Goal: Task Accomplishment & Management: Use online tool/utility

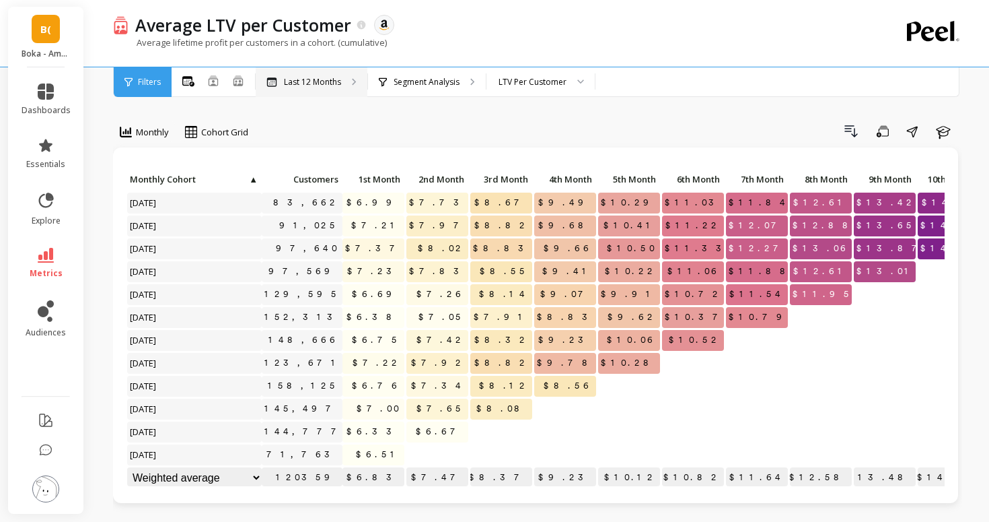
click at [290, 81] on p "Last 12 Months" at bounding box center [312, 82] width 57 height 11
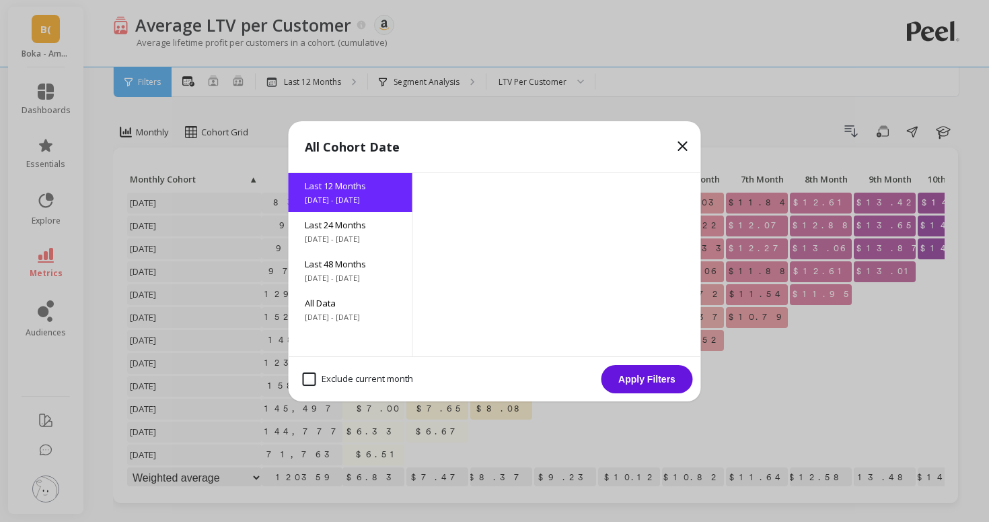
click at [332, 380] on month "Exclude current month" at bounding box center [358, 378] width 110 height 13
checkbox month "true"
click at [658, 383] on button "Apply Filters" at bounding box center [648, 379] width 92 height 28
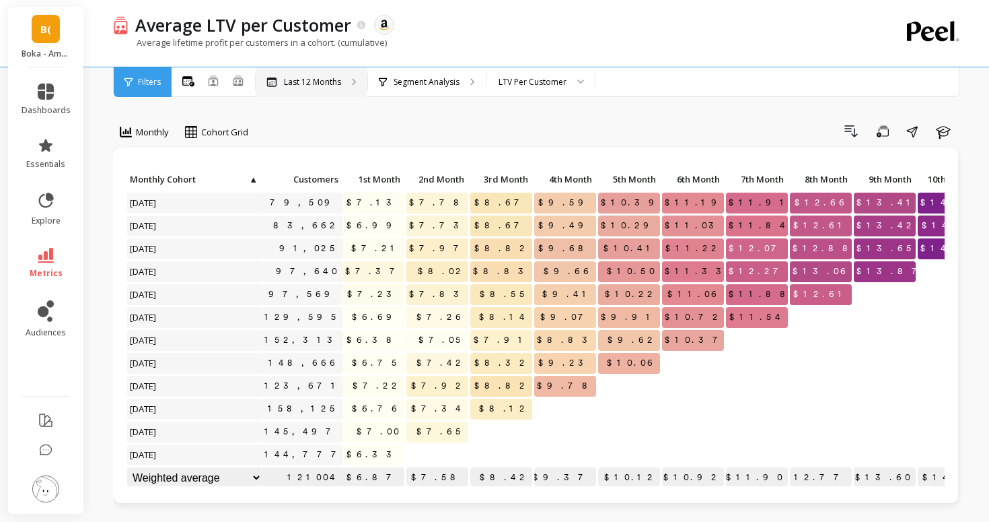
click at [322, 79] on p "Last 12 Months" at bounding box center [312, 82] width 57 height 11
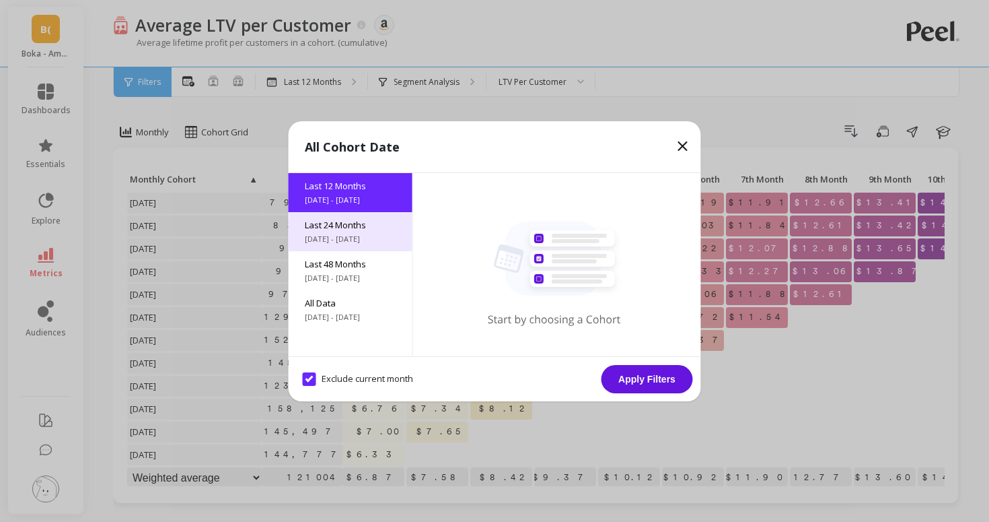
click at [345, 221] on span "Last 24 Months" at bounding box center [351, 225] width 92 height 12
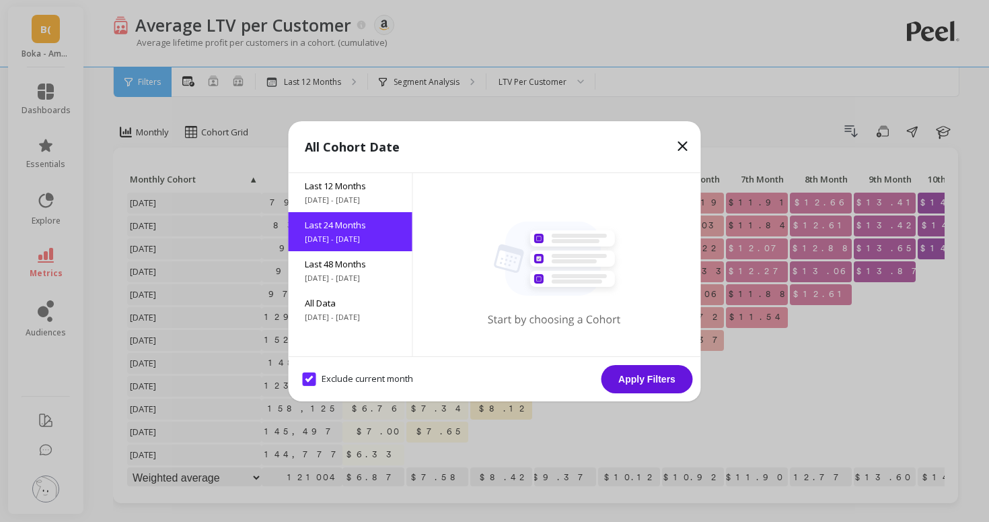
click at [652, 377] on button "Apply Filters" at bounding box center [648, 379] width 92 height 28
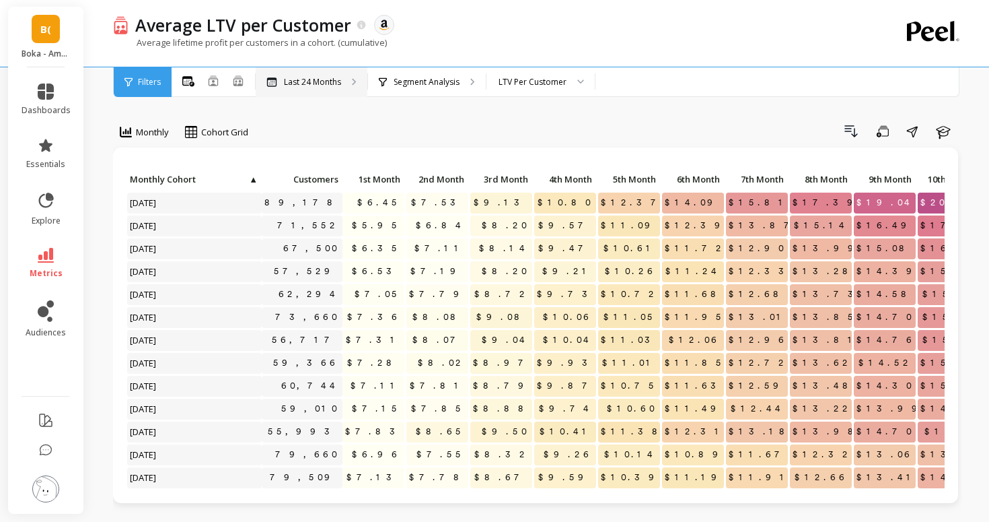
click at [302, 88] on div "Last 24 Months" at bounding box center [312, 82] width 112 height 30
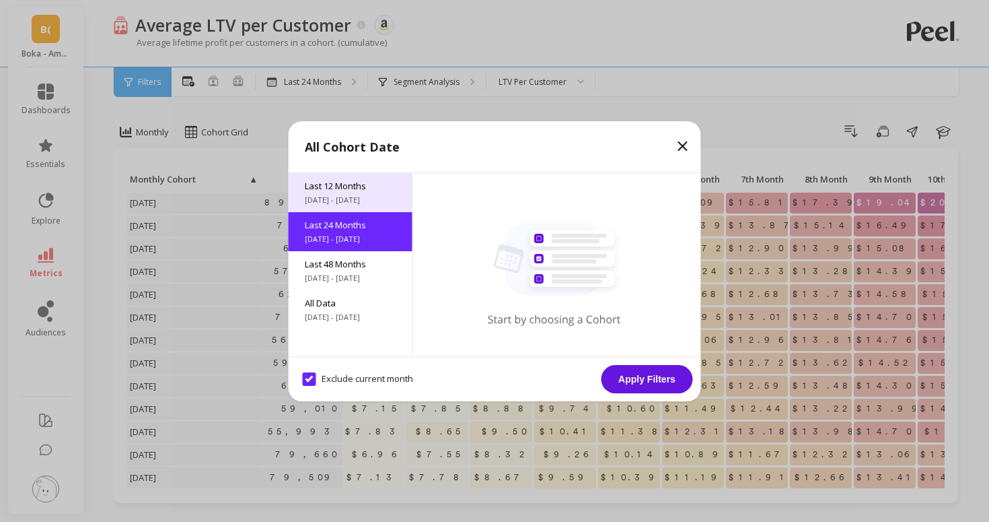
click at [320, 202] on span "[DATE] - [DATE]" at bounding box center [351, 199] width 92 height 11
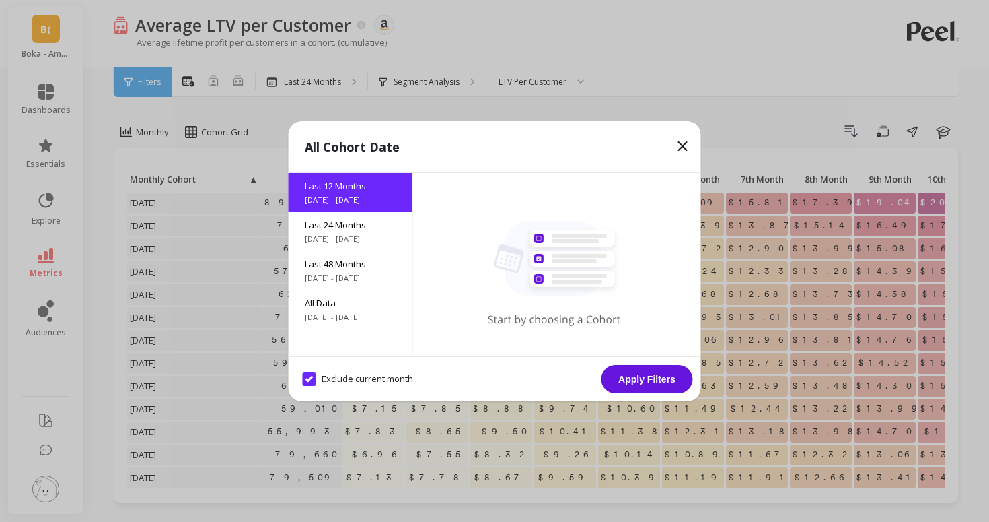
click at [624, 375] on button "Apply Filters" at bounding box center [648, 379] width 92 height 28
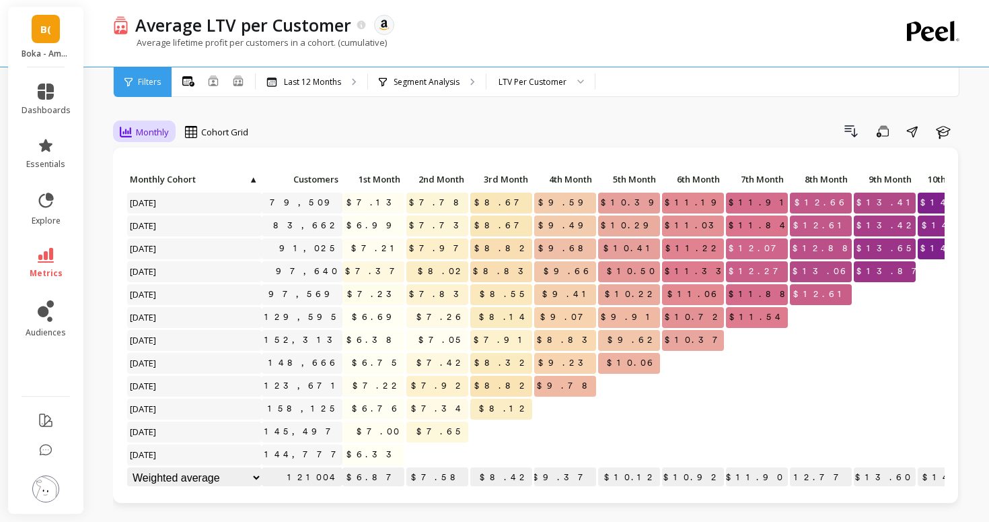
click at [159, 124] on div "Monthly" at bounding box center [144, 132] width 49 height 16
click at [316, 90] on div "Last 12 Months" at bounding box center [312, 82] width 112 height 30
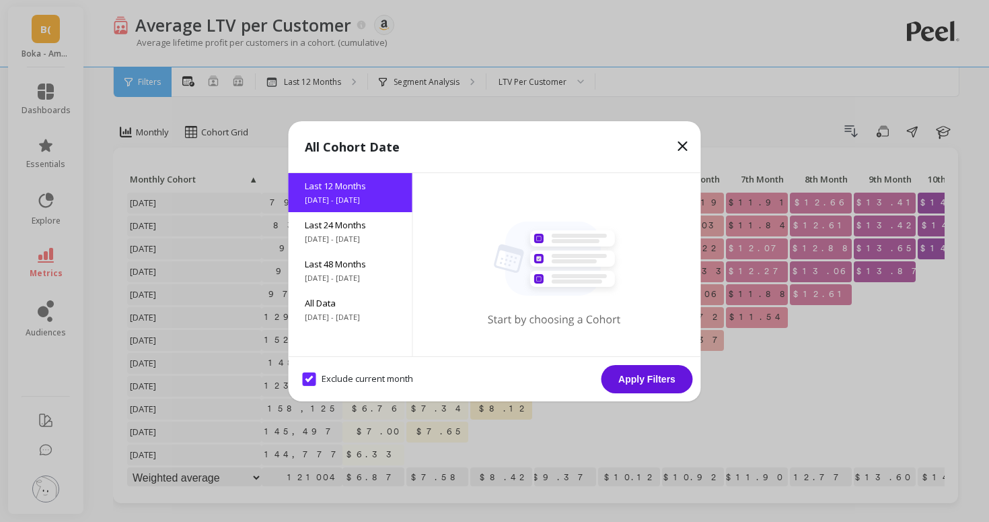
click at [322, 378] on month "Exclude current month" at bounding box center [358, 378] width 110 height 13
checkbox month "false"
click at [668, 378] on button "Apply Filters" at bounding box center [648, 379] width 92 height 28
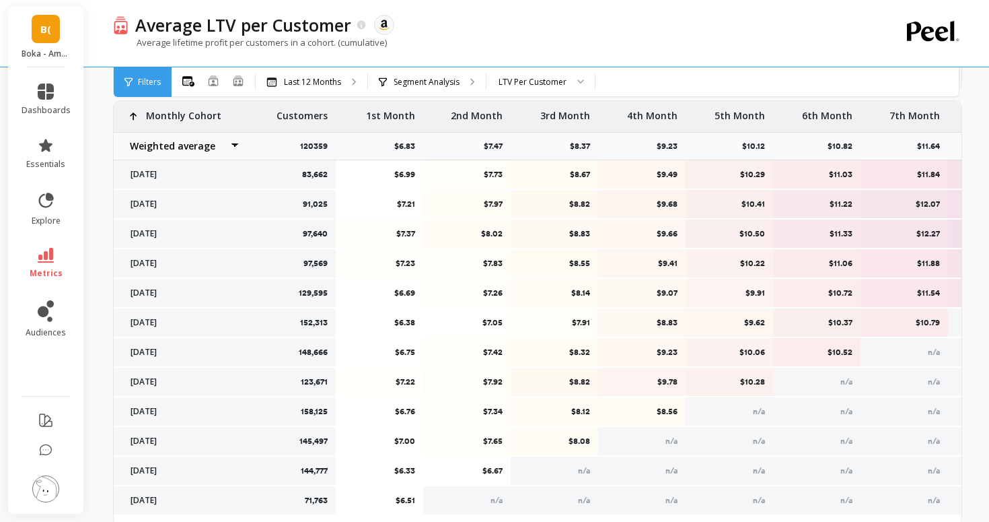
scroll to position [474, 0]
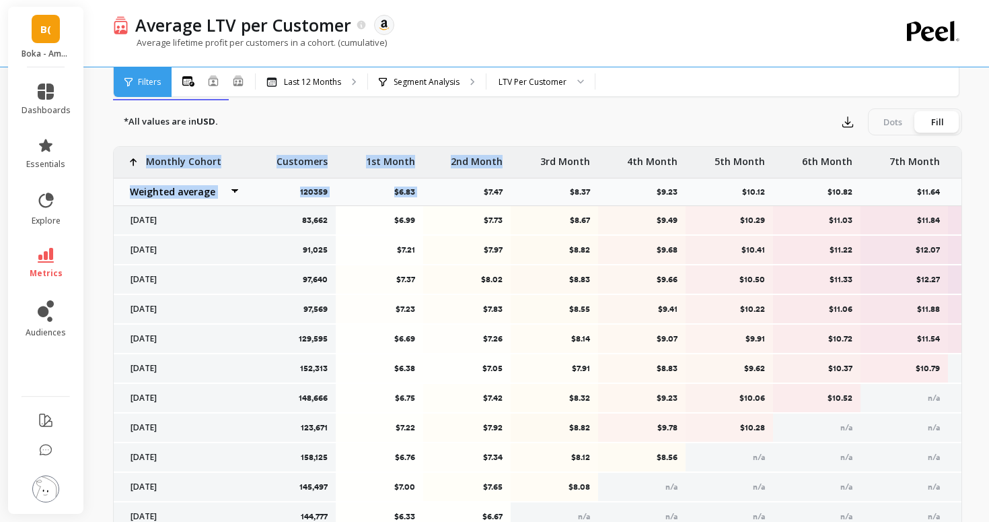
drag, startPoint x: 148, startPoint y: 160, endPoint x: 433, endPoint y: 178, distance: 285.9
click at [433, 178] on div "83,662 $6.99 $7.73 $8.67 $9.49 $10.29 $11.03 $11.84 $12.61 $13.42 91,025 $7.21 …" at bounding box center [669, 354] width 1110 height 415
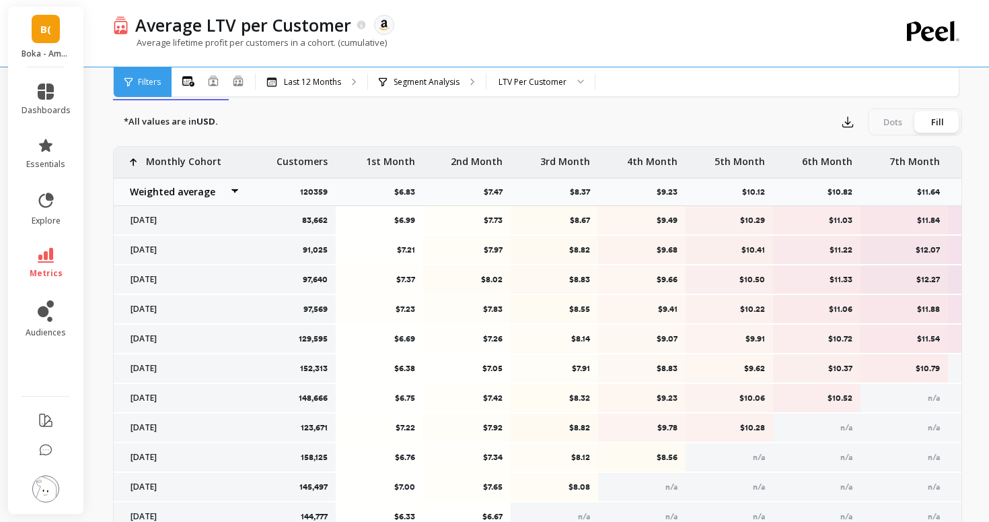
click at [790, 122] on div "*All values are in USD. Export Dots Fill" at bounding box center [537, 121] width 849 height 27
click at [846, 126] on icon "button" at bounding box center [847, 121] width 13 height 13
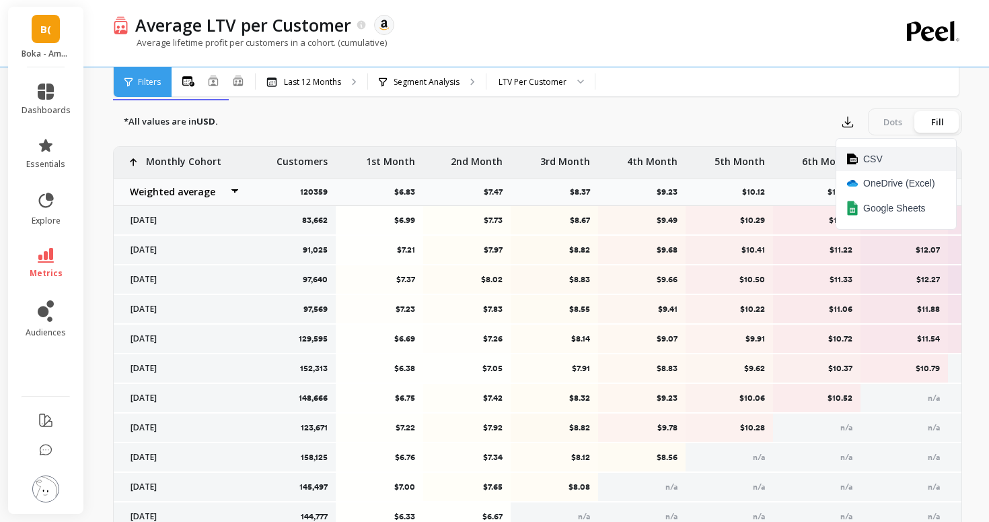
click at [865, 164] on span "CSV" at bounding box center [873, 158] width 20 height 13
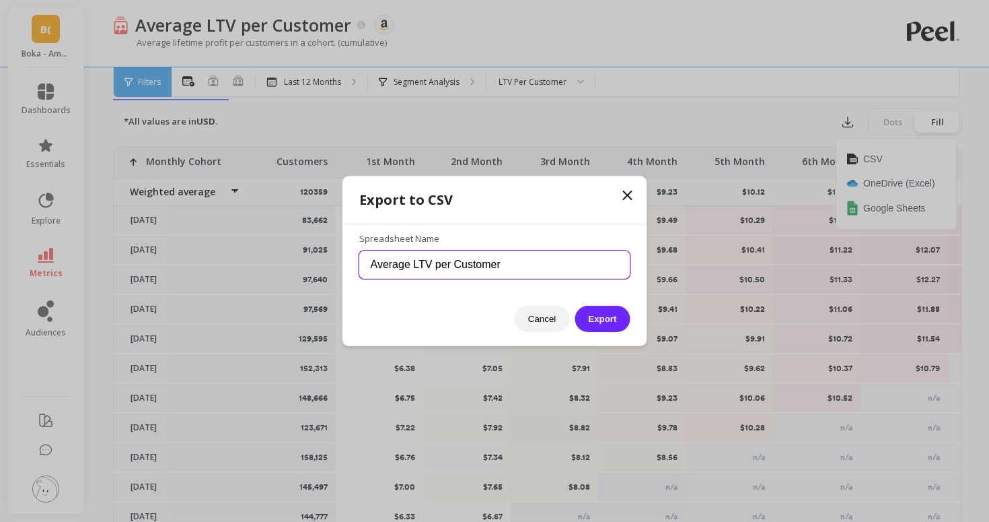
click at [577, 264] on input "Average LTV per Customer" at bounding box center [494, 264] width 271 height 28
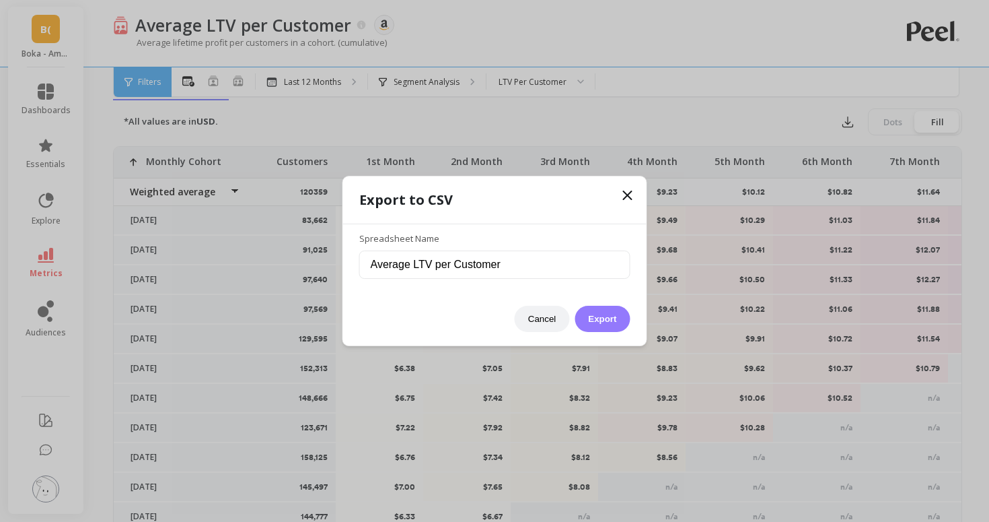
click at [600, 316] on button "Export" at bounding box center [602, 319] width 55 height 26
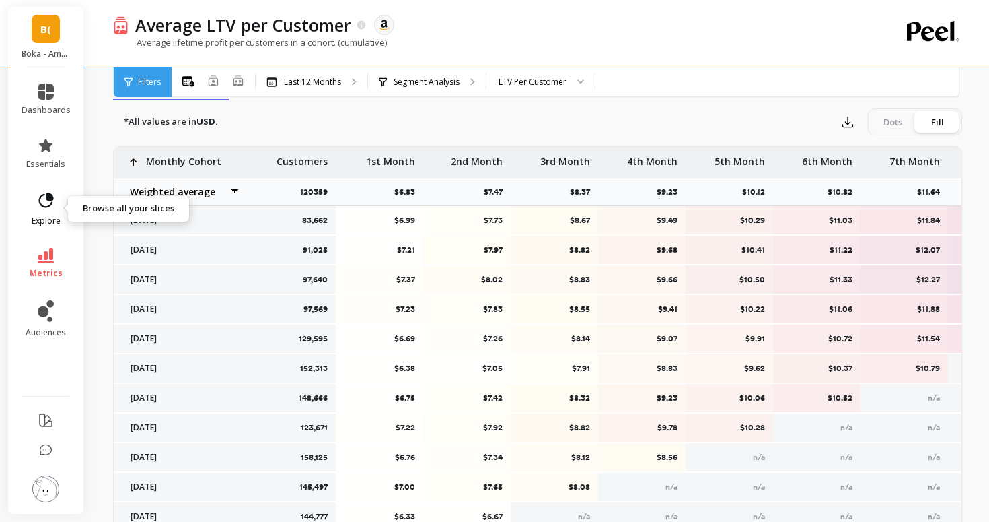
click at [52, 209] on icon at bounding box center [45, 200] width 19 height 19
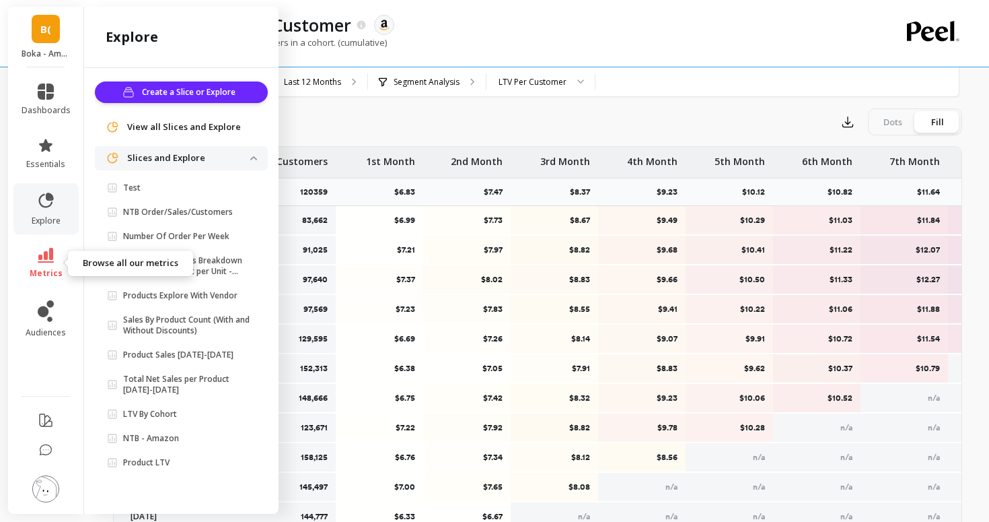
click at [46, 272] on span "metrics" at bounding box center [46, 273] width 33 height 11
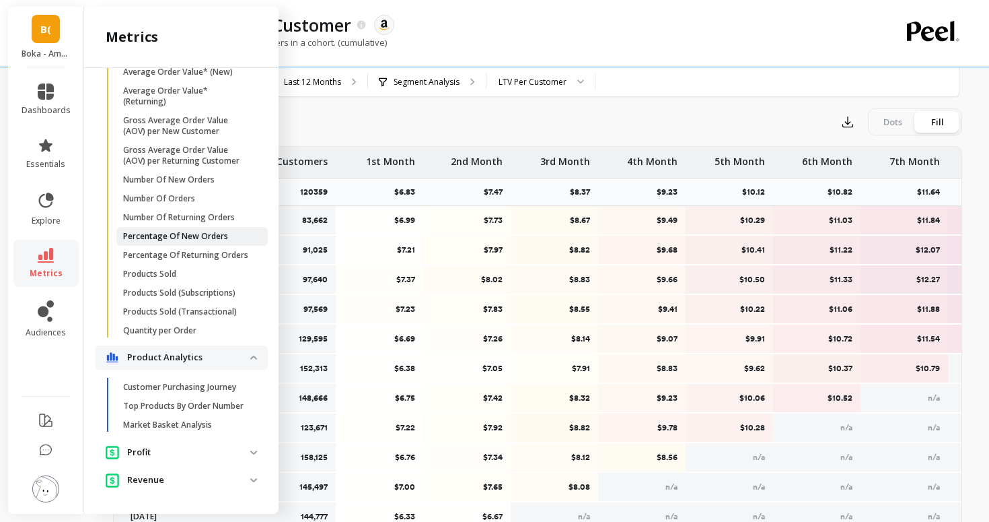
scroll to position [487, 0]
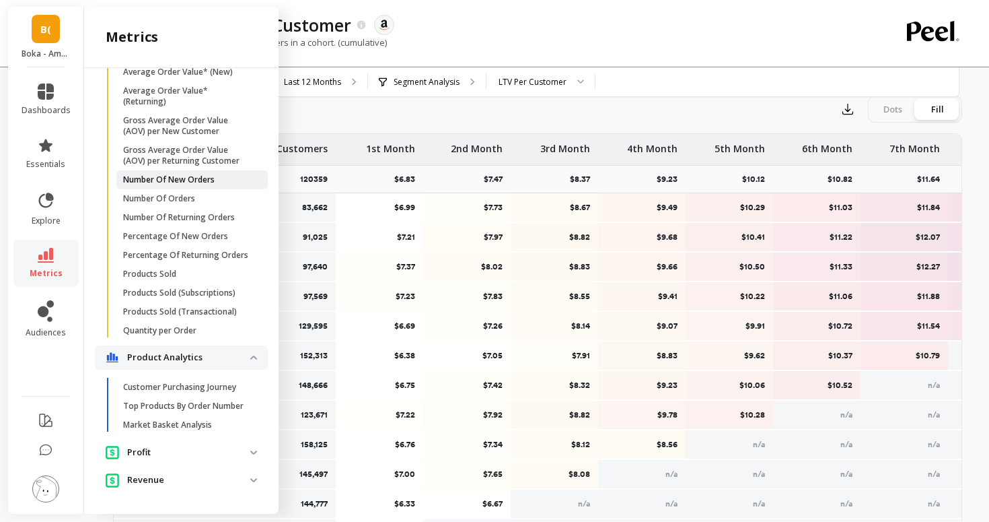
click at [188, 183] on p "Number Of New Orders" at bounding box center [169, 179] width 92 height 11
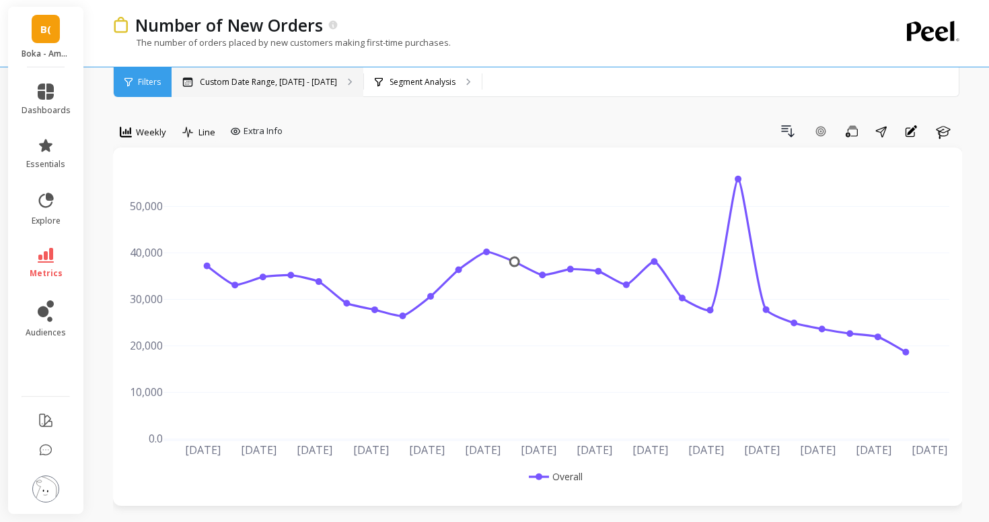
click at [262, 85] on p "Custom Date Range, [DATE] - [DATE]" at bounding box center [268, 82] width 137 height 11
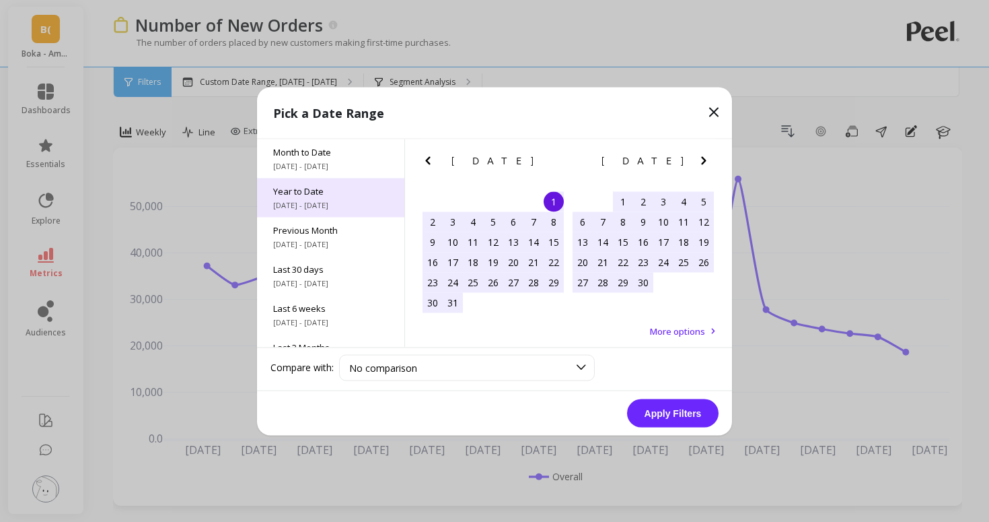
click at [353, 198] on div "Year to Date [DATE] - [DATE]" at bounding box center [330, 197] width 147 height 39
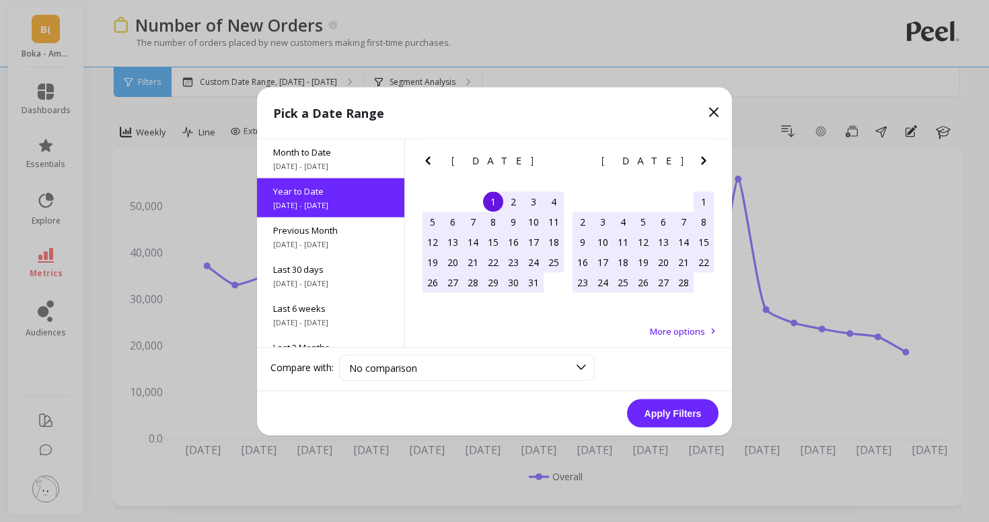
click at [491, 200] on div "1" at bounding box center [493, 201] width 20 height 20
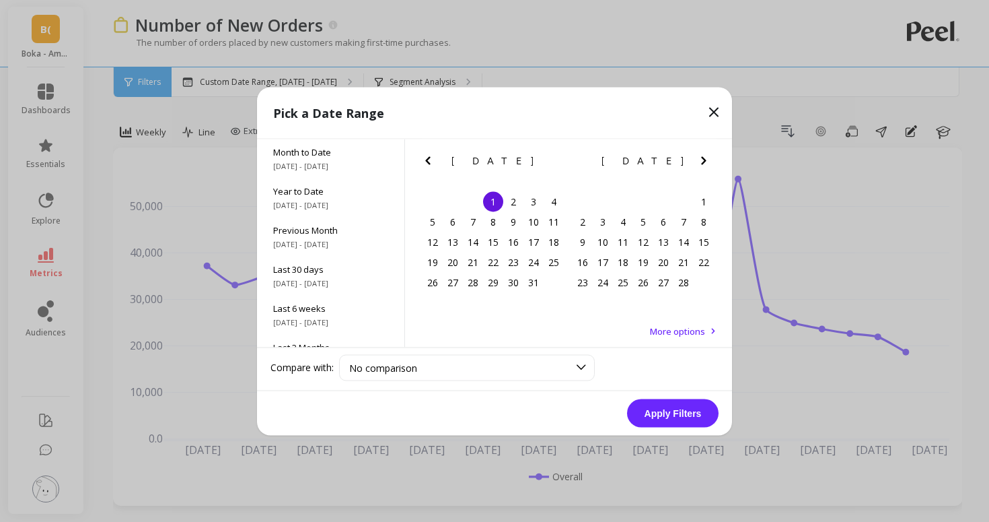
click at [707, 156] on icon "Next Month" at bounding box center [704, 160] width 16 height 16
click at [706, 156] on icon "Next Month" at bounding box center [704, 160] width 16 height 16
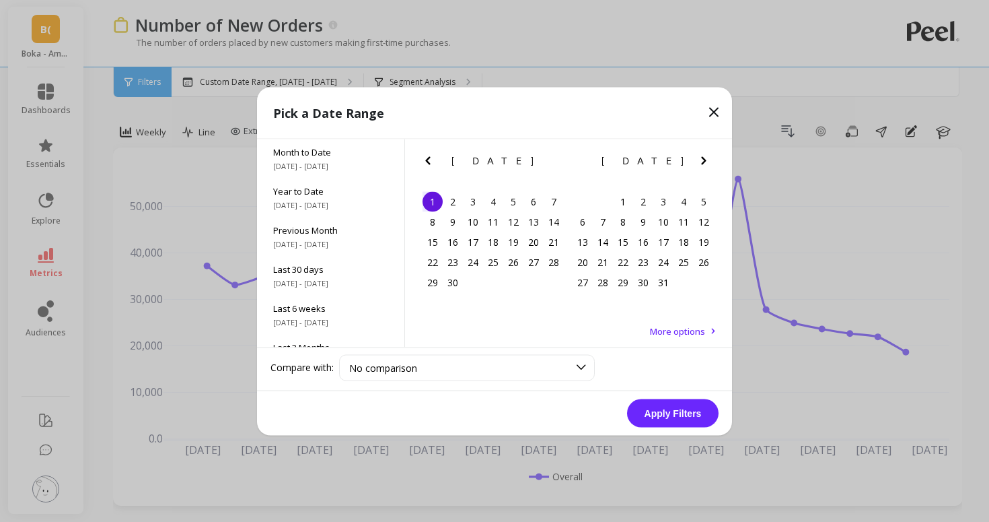
click at [706, 156] on icon "Next Month" at bounding box center [704, 160] width 16 height 16
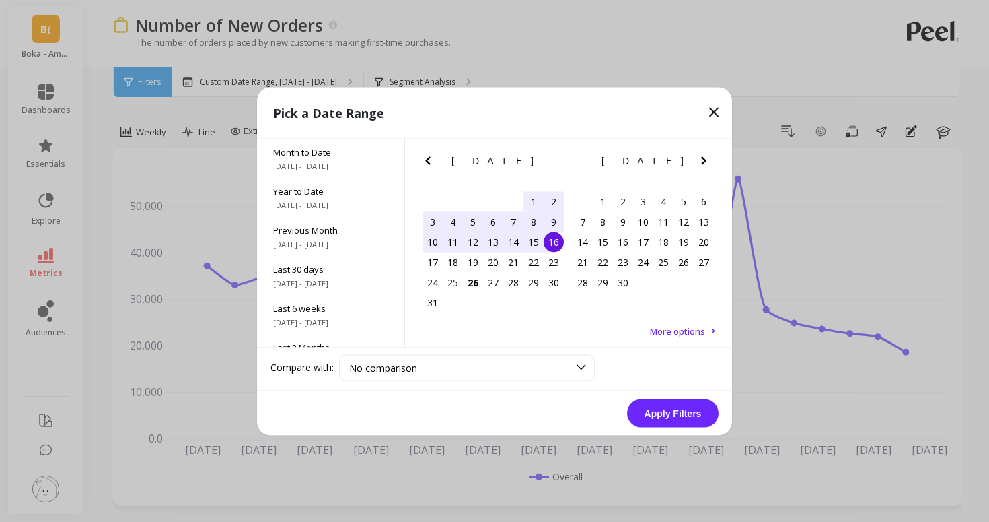
click at [550, 247] on div "16" at bounding box center [554, 242] width 20 height 20
click at [647, 409] on button "Apply Filters" at bounding box center [673, 412] width 92 height 28
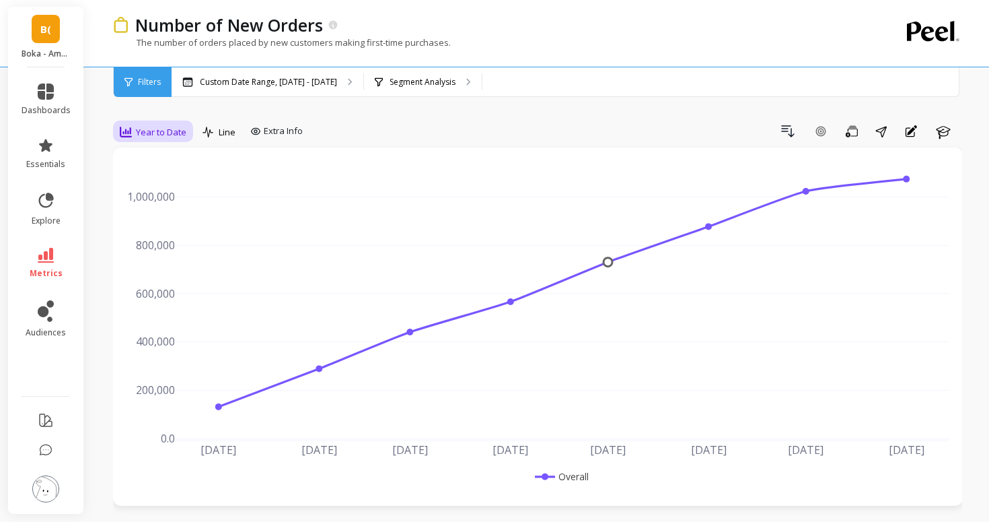
click at [157, 131] on span "Year to Date" at bounding box center [161, 132] width 50 height 13
click at [151, 199] on div "Daily" at bounding box center [162, 188] width 93 height 24
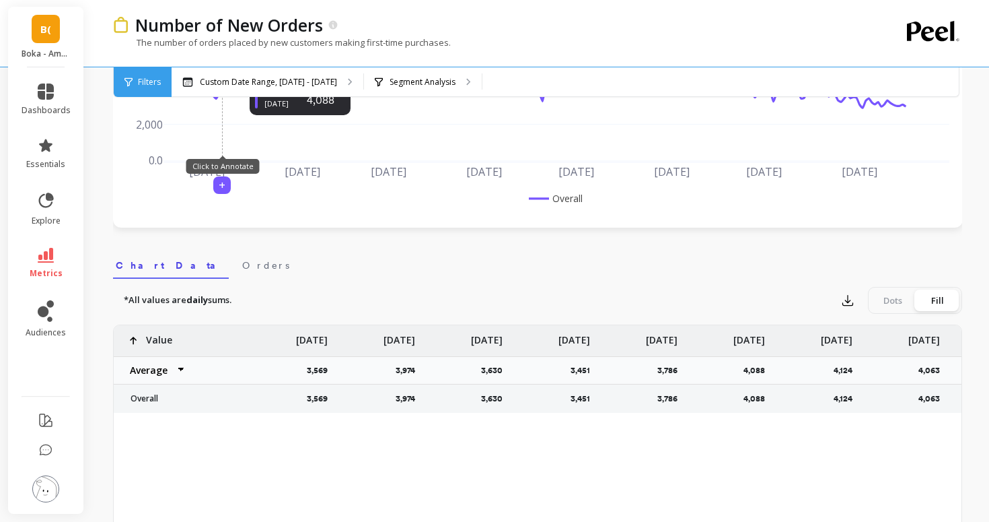
scroll to position [280, 0]
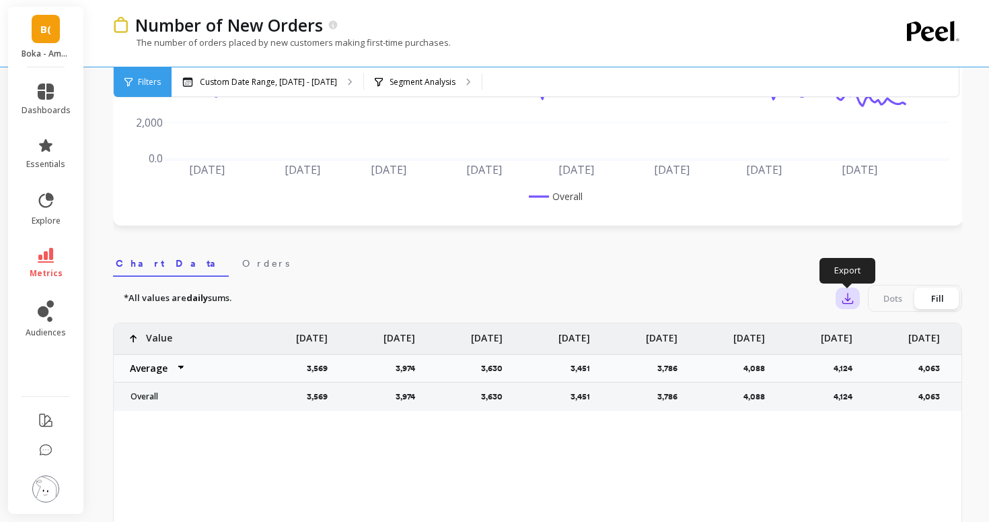
click at [842, 299] on icon "button" at bounding box center [847, 297] width 13 height 13
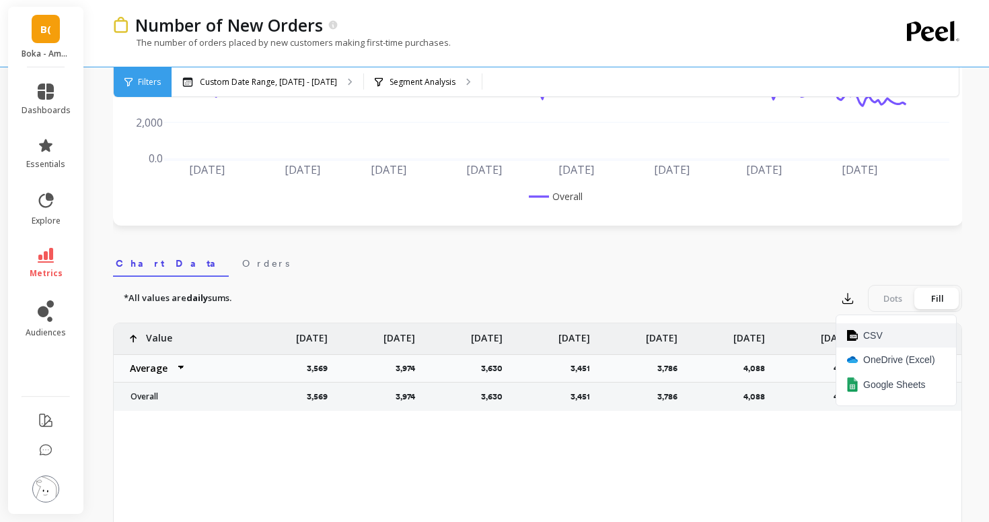
click at [861, 335] on button "CSV" at bounding box center [897, 335] width 120 height 24
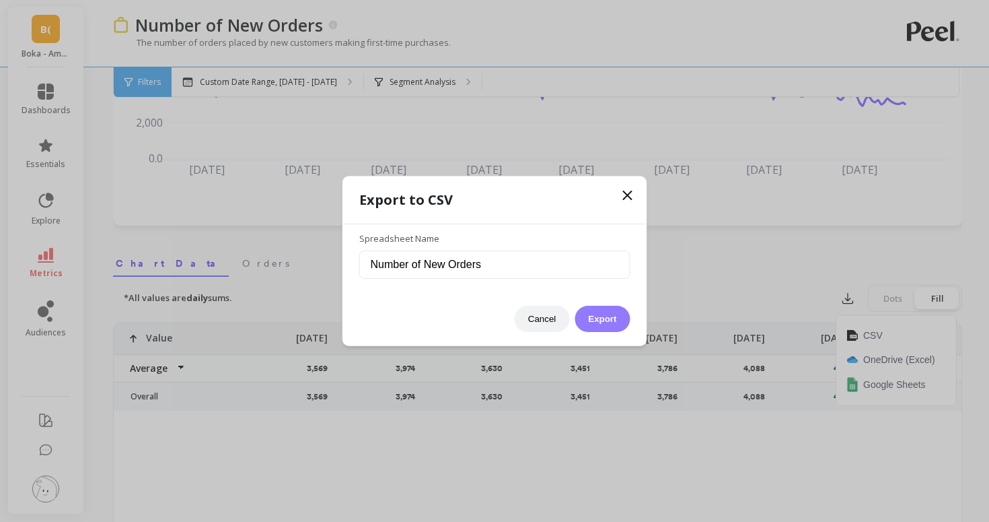
click at [603, 313] on button "Export" at bounding box center [602, 319] width 55 height 26
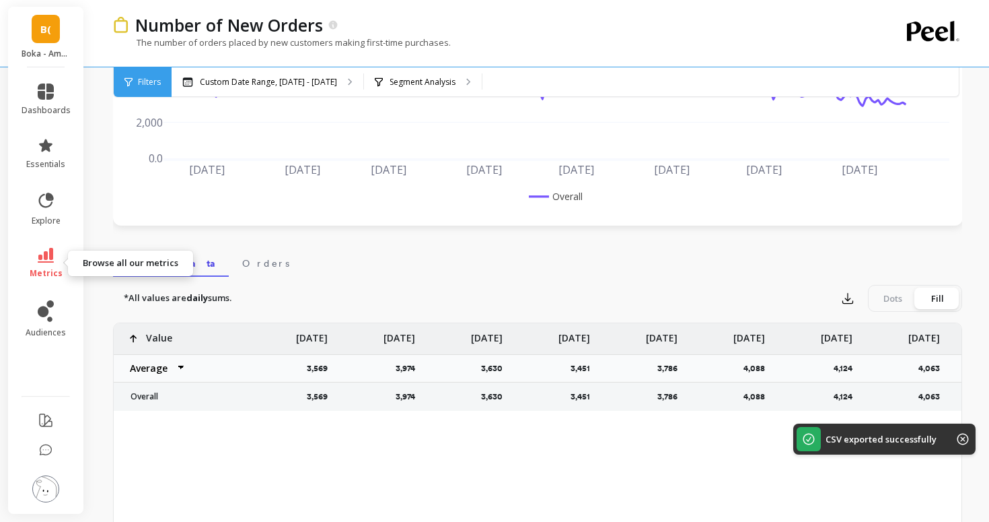
click at [39, 267] on link "metrics" at bounding box center [46, 263] width 49 height 31
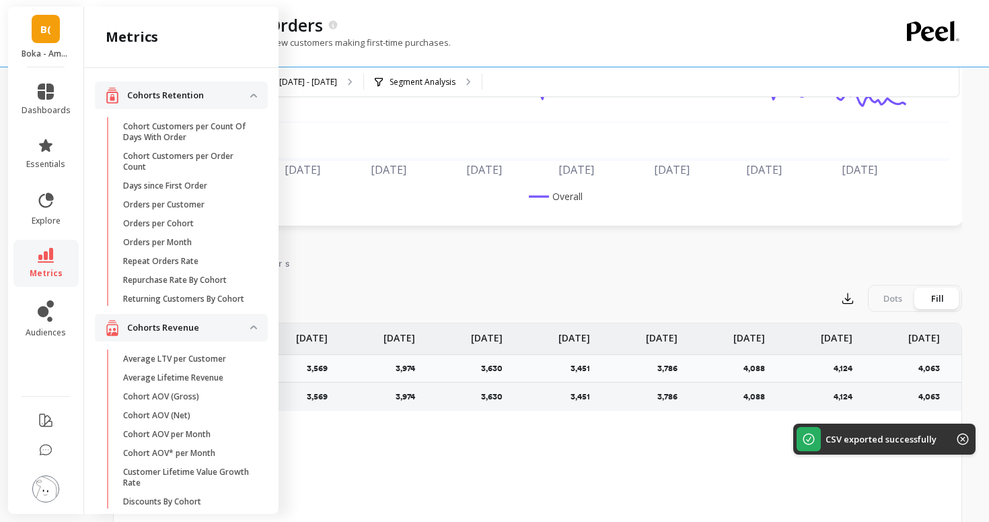
scroll to position [944, 0]
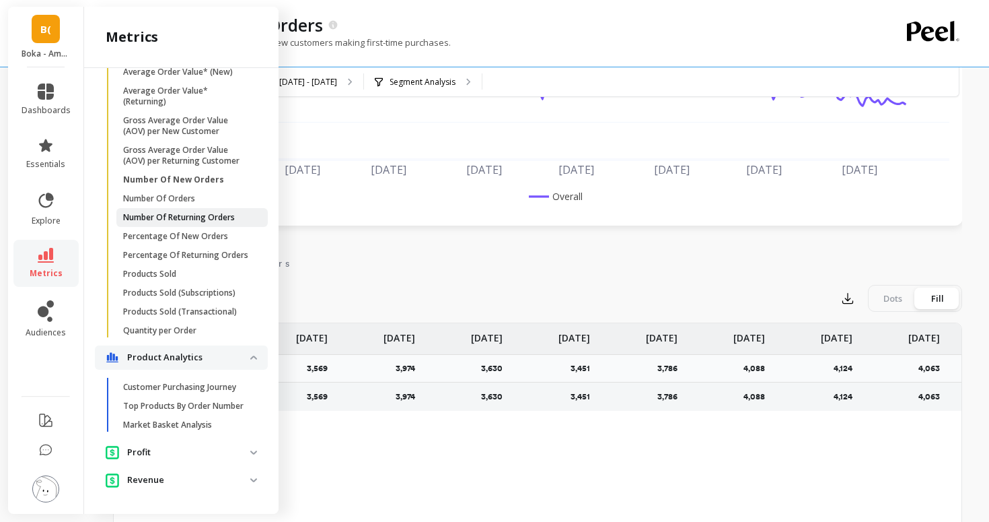
click at [160, 221] on p "Number Of Returning Orders" at bounding box center [179, 217] width 112 height 11
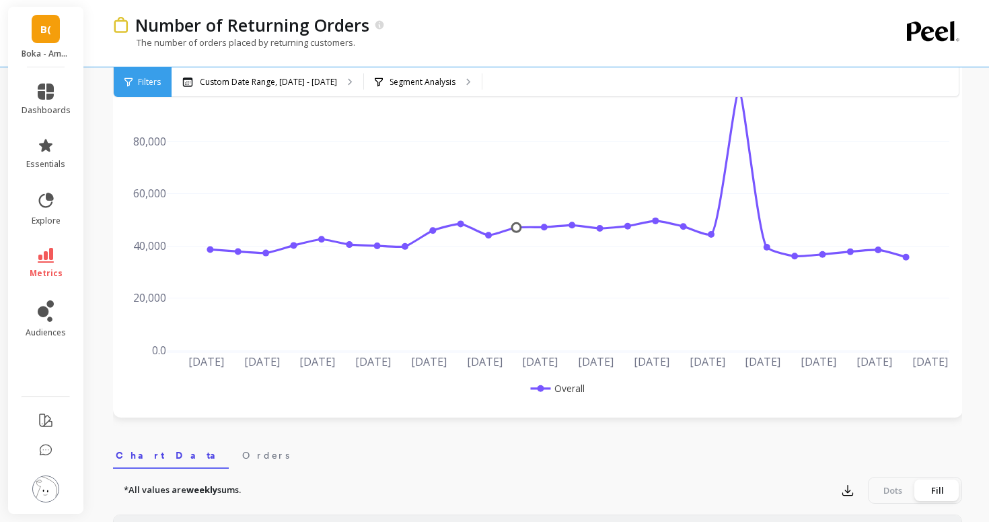
scroll to position [73, 0]
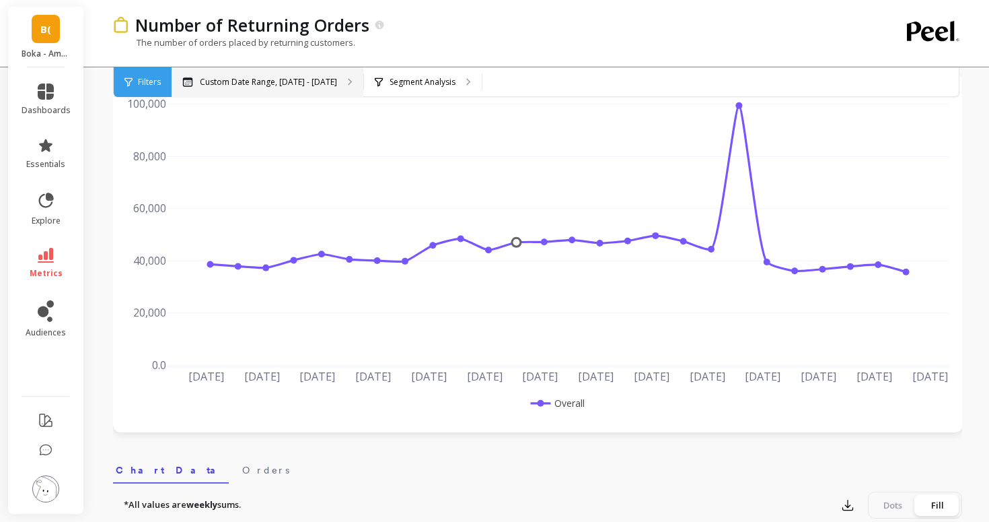
click at [271, 87] on p "Custom Date Range, [DATE] - [DATE]" at bounding box center [268, 82] width 137 height 11
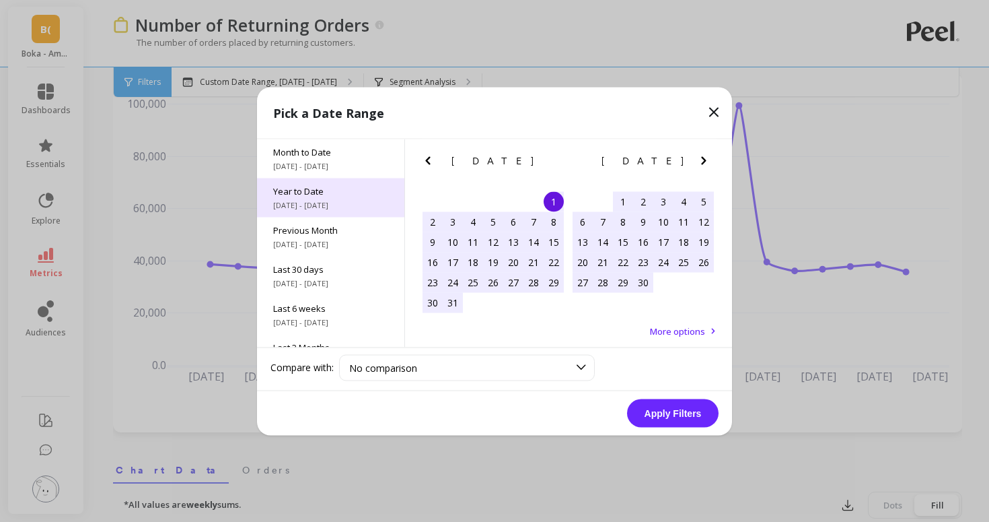
click at [308, 208] on span "[DATE] - [DATE]" at bounding box center [330, 204] width 115 height 11
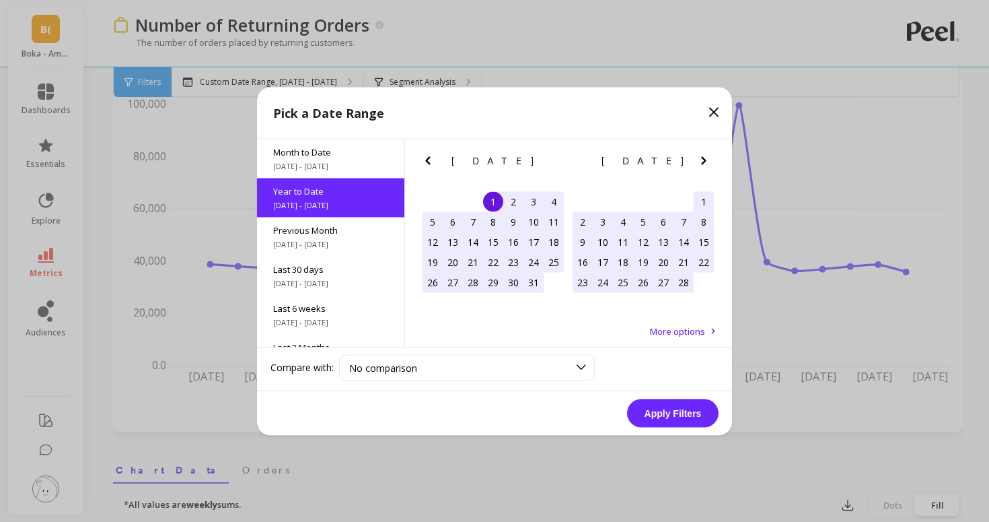
click at [491, 203] on div "1" at bounding box center [493, 201] width 20 height 20
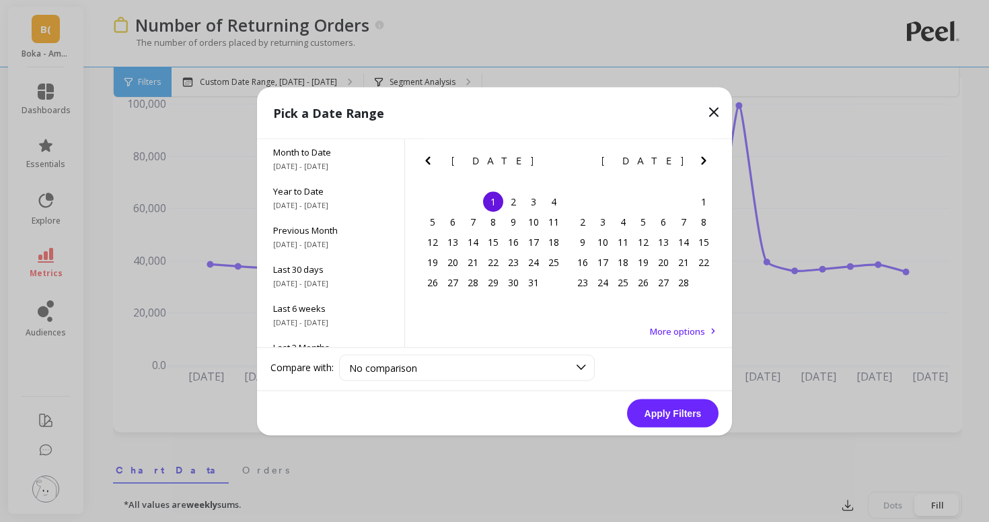
click at [711, 162] on button "Next Month" at bounding box center [707, 163] width 22 height 22
click at [711, 162] on icon "Next Month" at bounding box center [704, 160] width 16 height 16
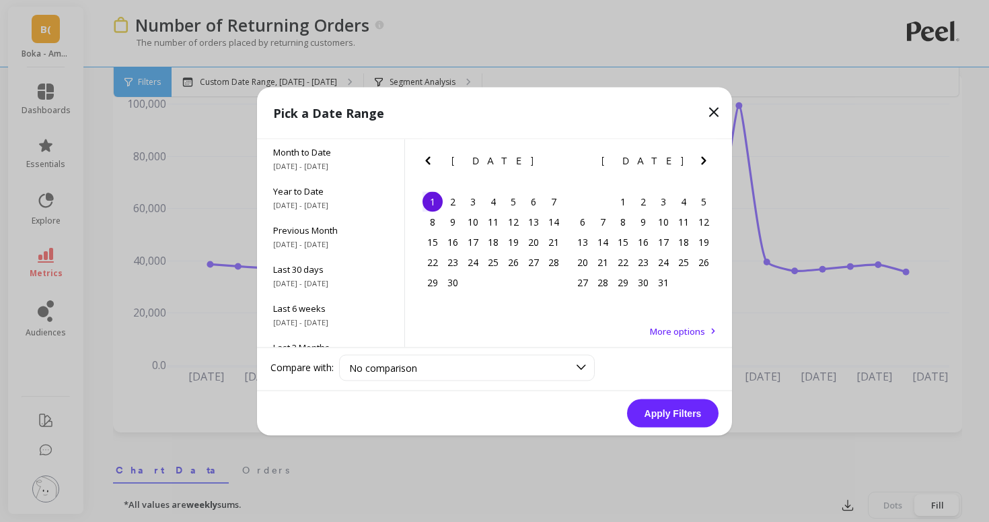
click at [711, 162] on icon "Next Month" at bounding box center [704, 160] width 16 height 16
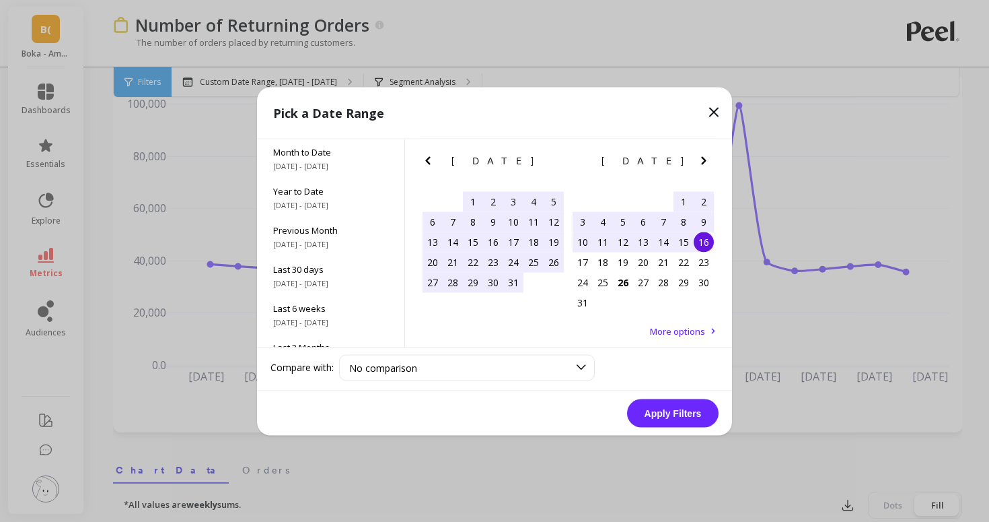
click at [711, 238] on div "16" at bounding box center [704, 242] width 20 height 20
click at [667, 415] on button "Apply Filters" at bounding box center [673, 412] width 92 height 28
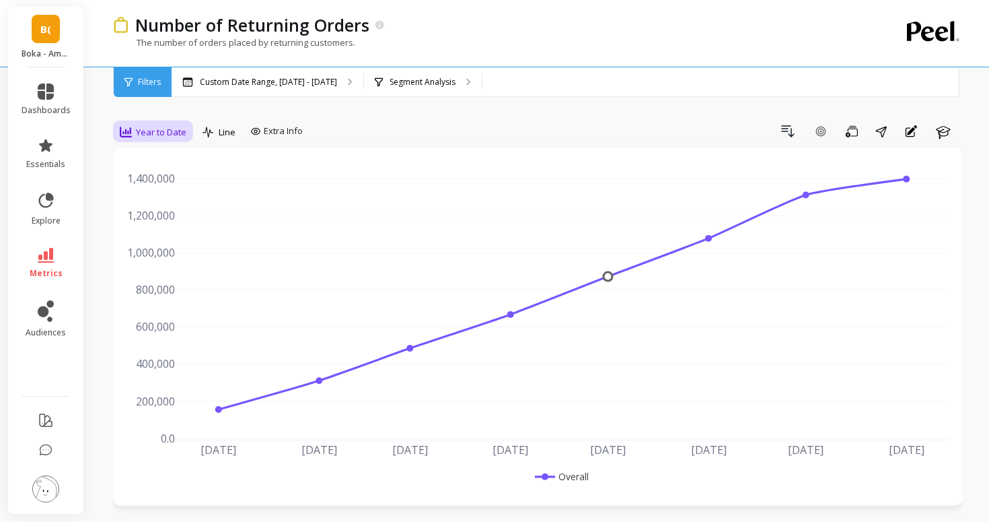
click at [164, 133] on span "Year to Date" at bounding box center [161, 132] width 50 height 13
click at [152, 180] on div "Daily" at bounding box center [162, 188] width 93 height 24
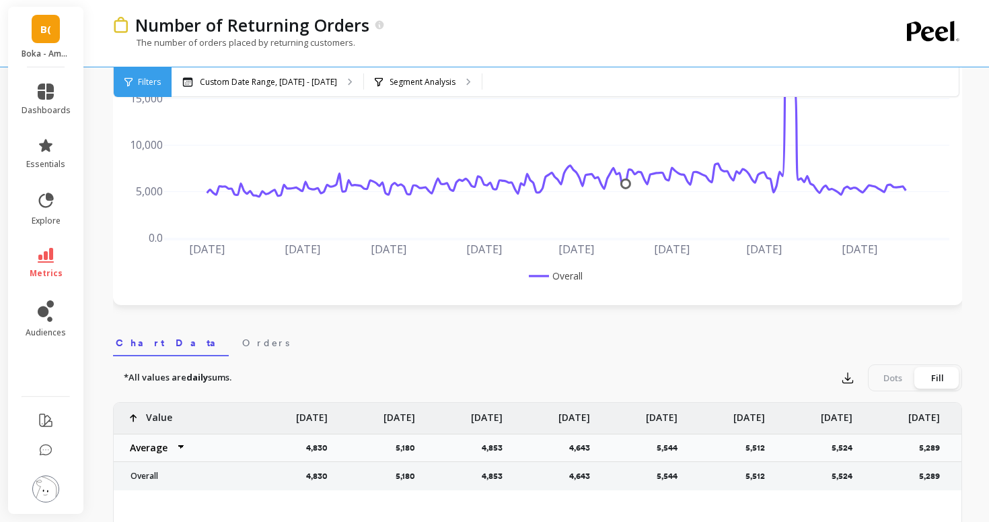
scroll to position [205, 0]
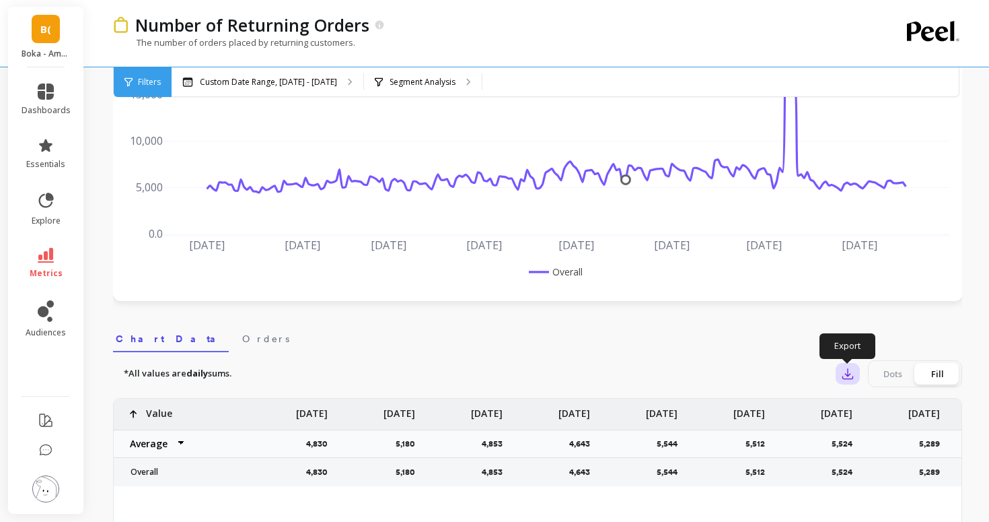
click at [845, 376] on icon "button" at bounding box center [847, 373] width 13 height 13
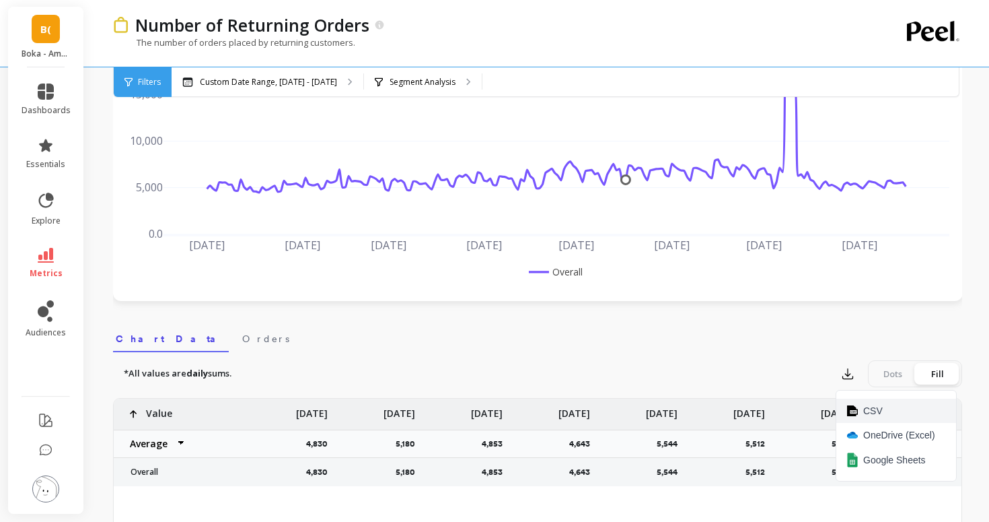
click at [861, 407] on button "CSV" at bounding box center [897, 410] width 120 height 24
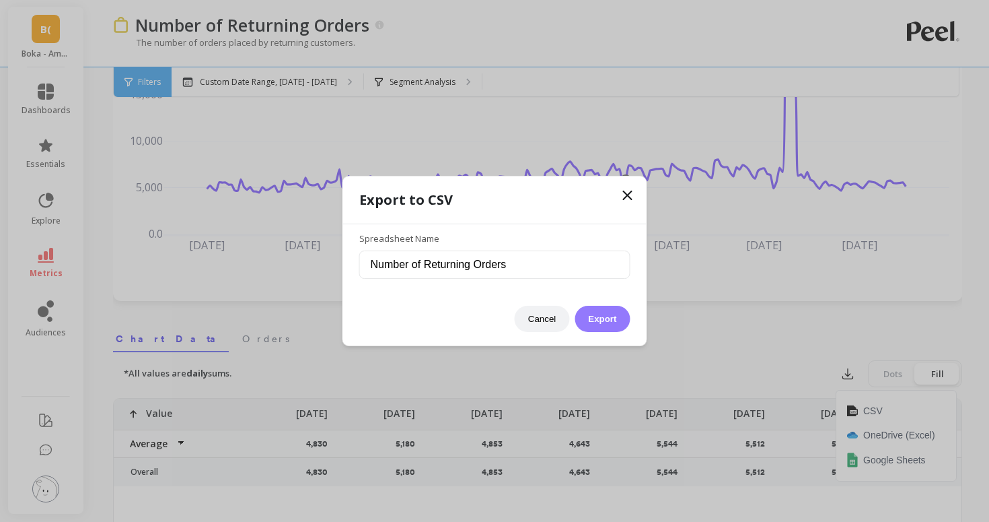
click at [611, 316] on button "Export" at bounding box center [602, 319] width 55 height 26
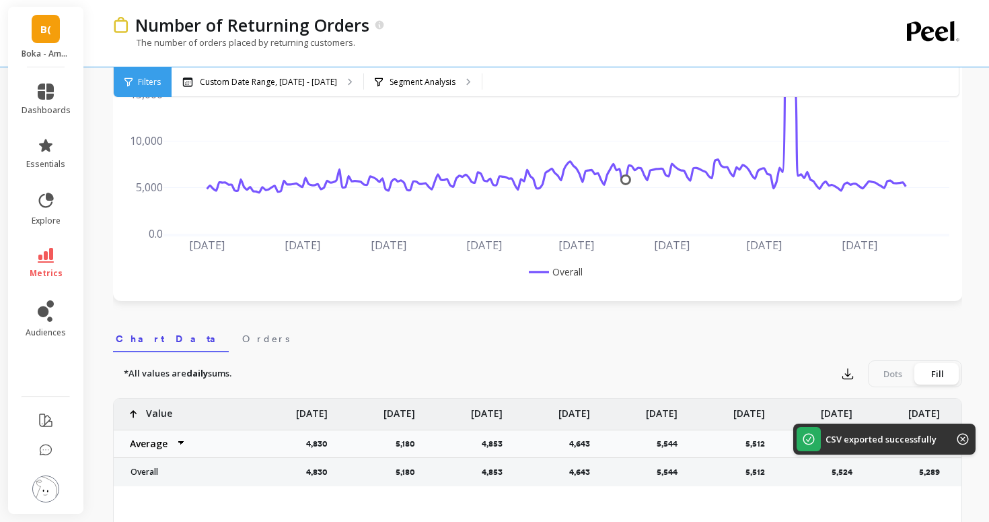
click at [40, 258] on icon at bounding box center [46, 255] width 16 height 15
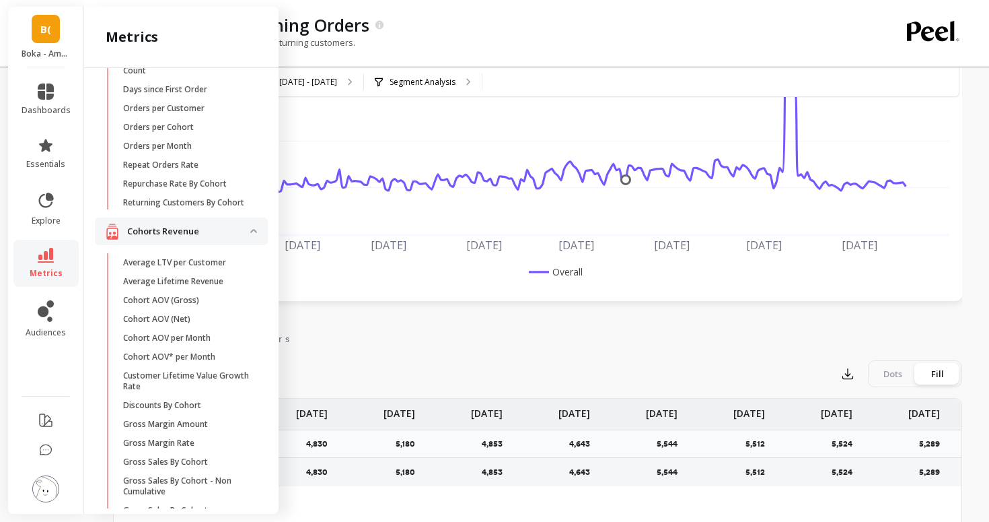
scroll to position [0, 0]
